Goal: Transaction & Acquisition: Obtain resource

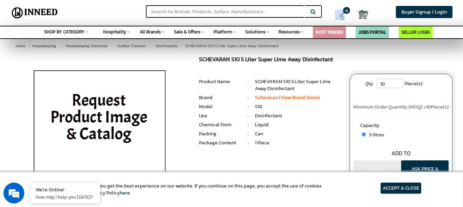
click at [402, 128] on label "Capacity" at bounding box center [402, 126] width 82 height 9
click at [289, 98] on link "Schevaran (View Brand Store)" at bounding box center [288, 97] width 65 height 7
click at [149, 31] on span "All Brands" at bounding box center [150, 32] width 21 height 7
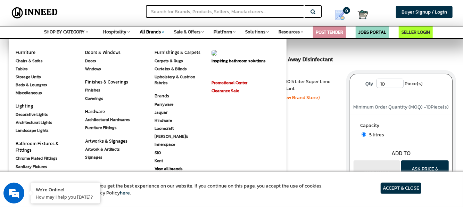
click at [264, 138] on div "Inspiring bathroom solutions [GEOGRAPHIC_DATA] Clearance Sale" at bounding box center [247, 133] width 70 height 188
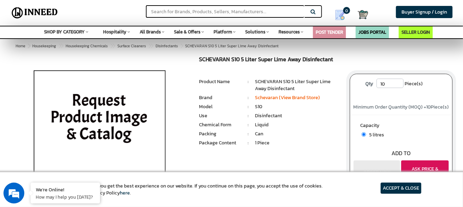
click at [431, 165] on button "ASK PRICE & CATALOG" at bounding box center [426, 172] width 48 height 24
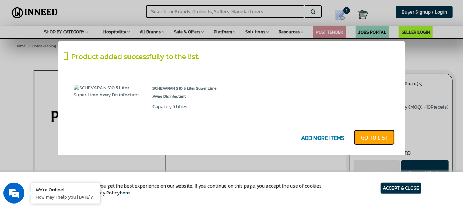
click at [373, 139] on link "GO T0 LIST" at bounding box center [374, 137] width 41 height 15
